Goal: Register for event/course

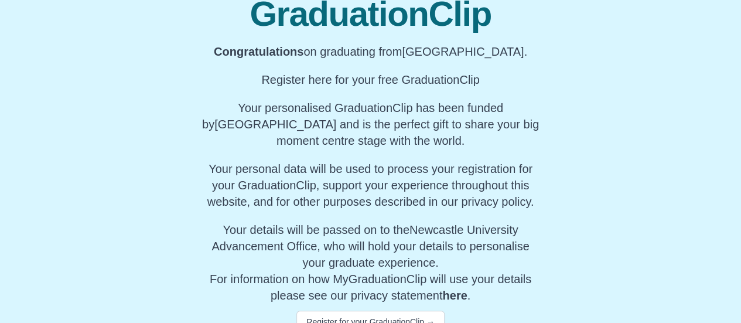
scroll to position [190, 0]
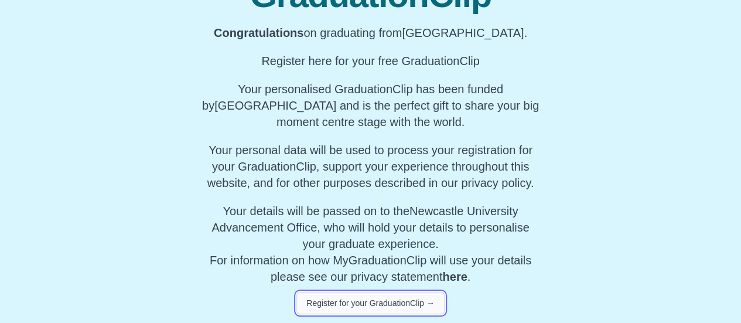
click at [371, 301] on button "Register for your GraduationClip →" at bounding box center [370, 303] width 148 height 22
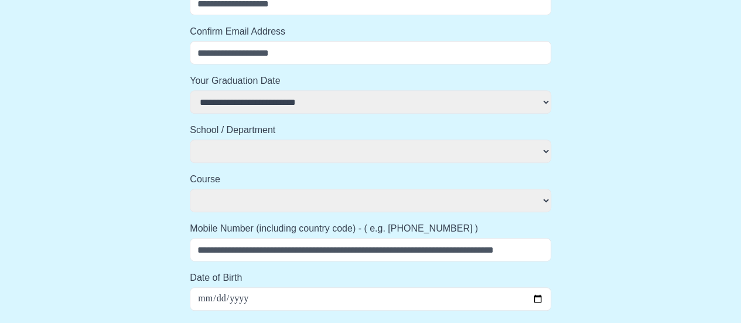
select select
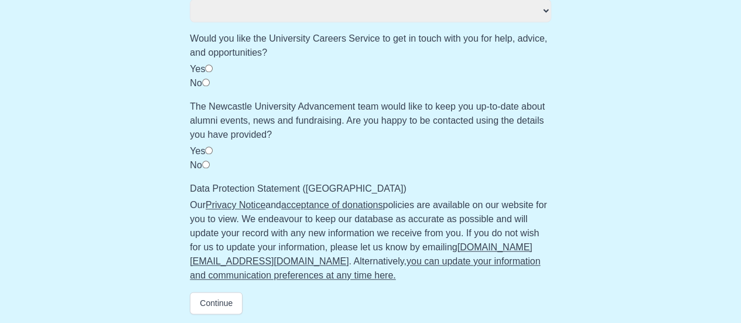
select select
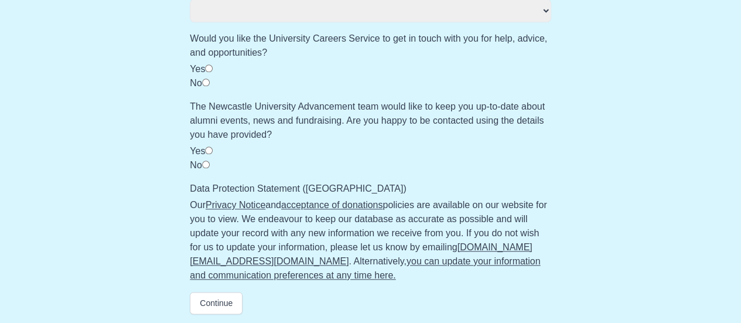
select select
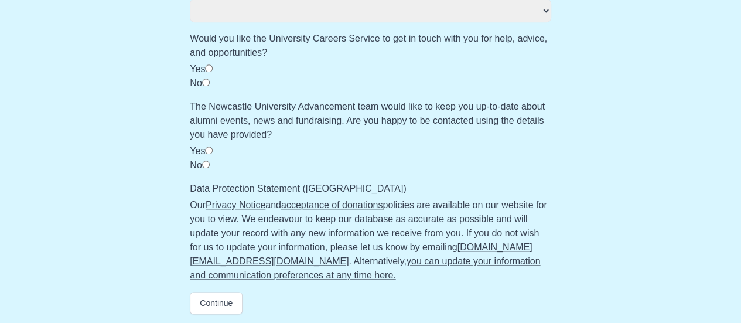
select select
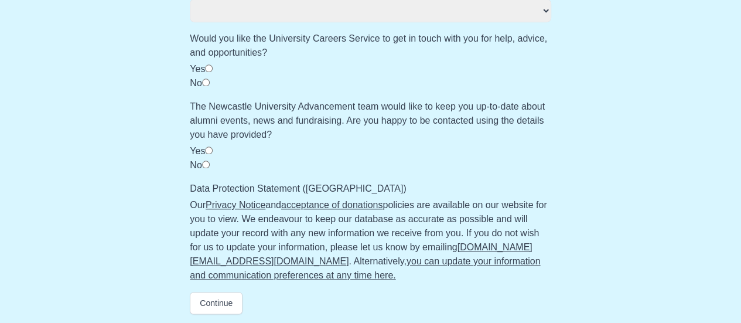
select select
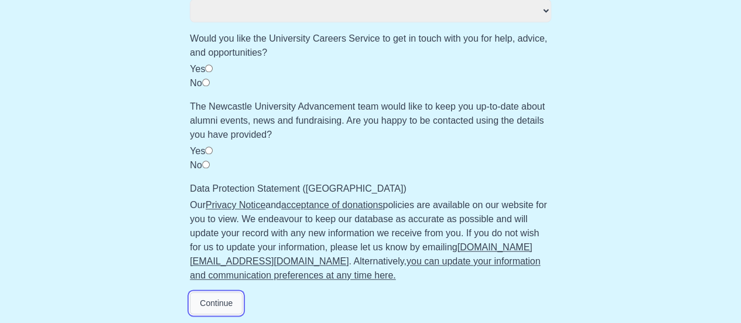
select select
click at [222, 303] on button "Continue" at bounding box center [216, 303] width 53 height 22
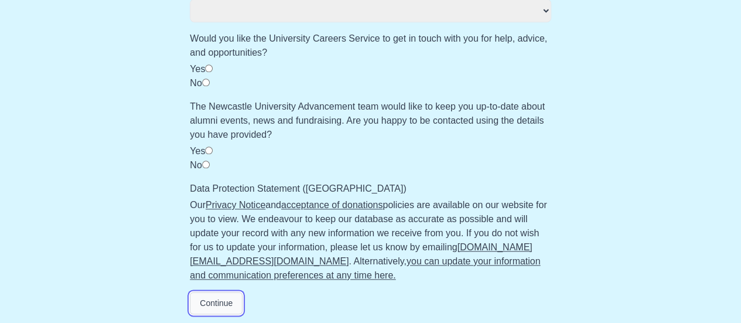
select select
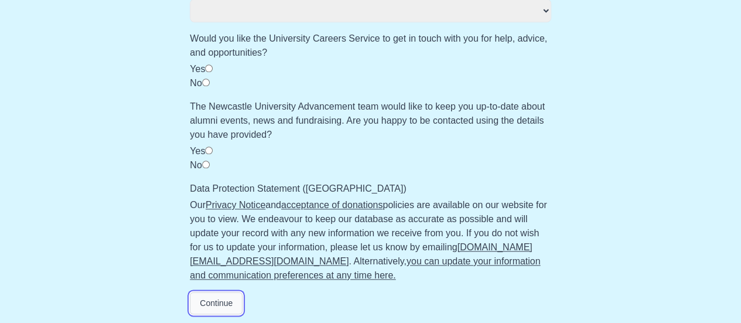
select select
click at [222, 303] on button "Continue" at bounding box center [216, 303] width 53 height 22
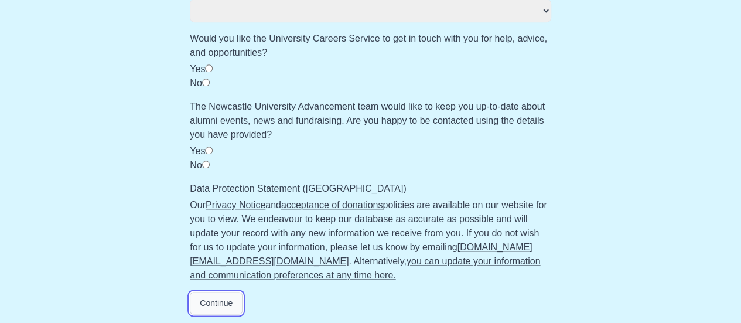
select select
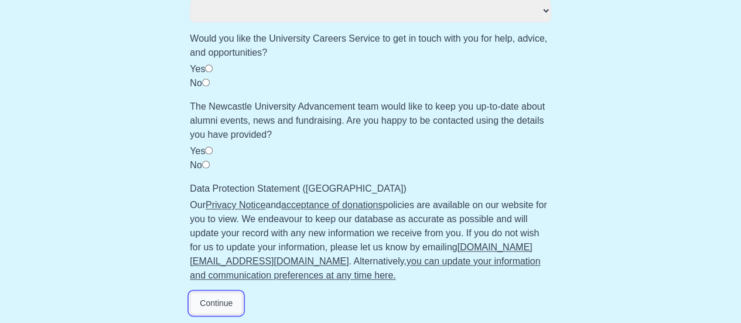
select select
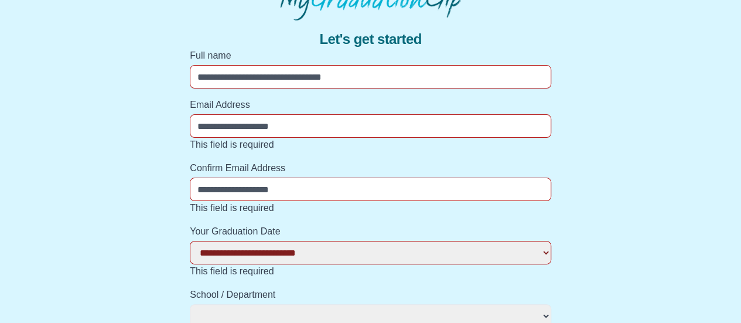
scroll to position [0, 0]
